Goal: Transaction & Acquisition: Book appointment/travel/reservation

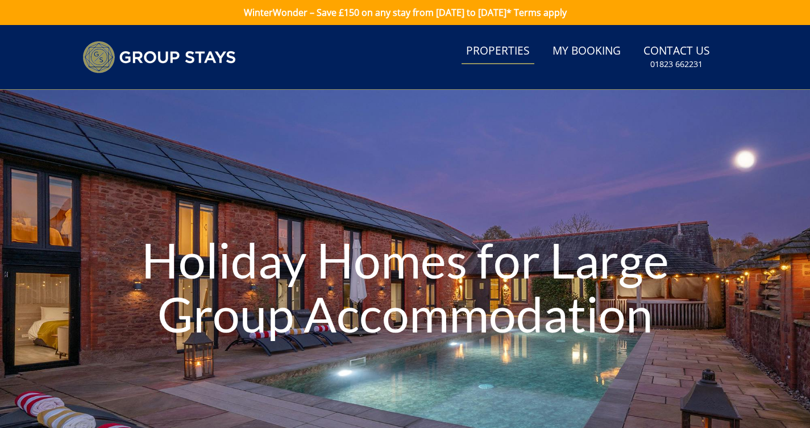
click at [480, 52] on link "Properties" at bounding box center [497, 52] width 73 height 26
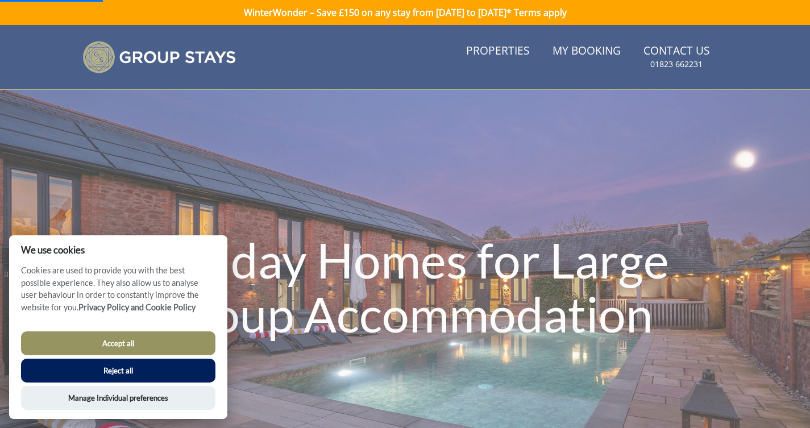
click at [170, 349] on button "Accept all" at bounding box center [118, 343] width 194 height 24
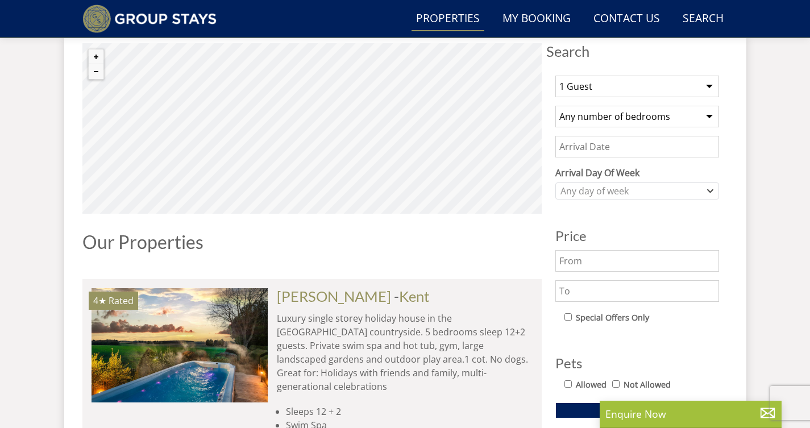
scroll to position [417, 0]
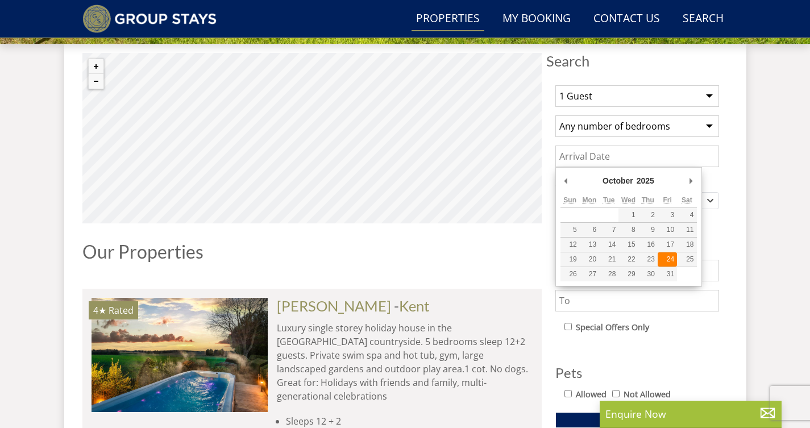
type input "24/10/2025"
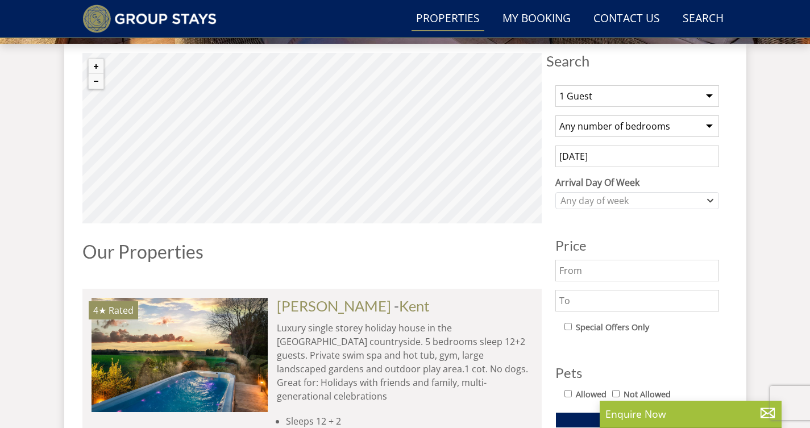
select select "15"
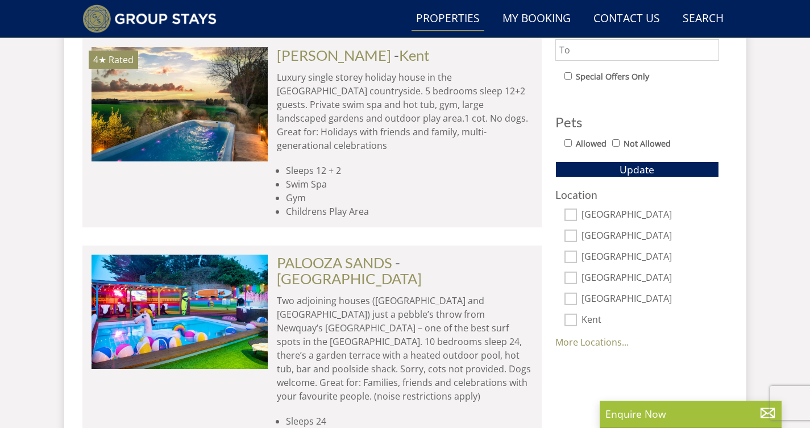
scroll to position [670, 0]
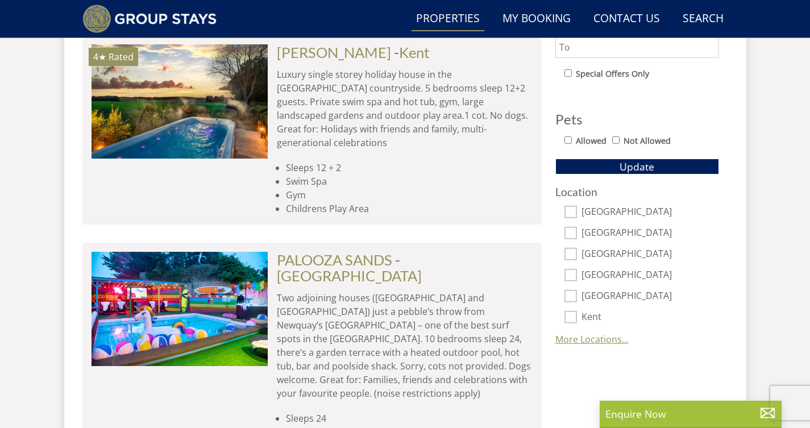
click at [588, 335] on link "More Locations..." at bounding box center [591, 339] width 73 height 12
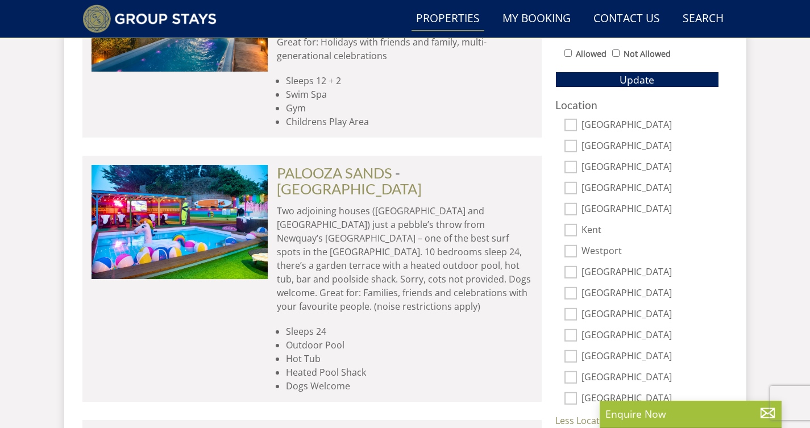
scroll to position [761, 0]
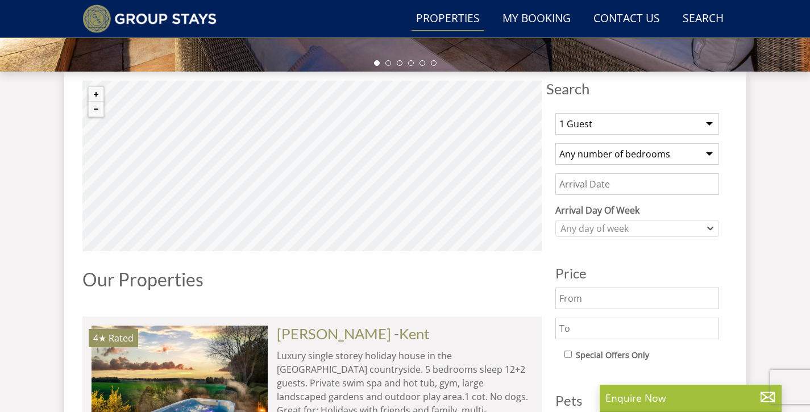
scroll to position [389, 0]
